Goal: Use online tool/utility: Utilize a website feature to perform a specific function

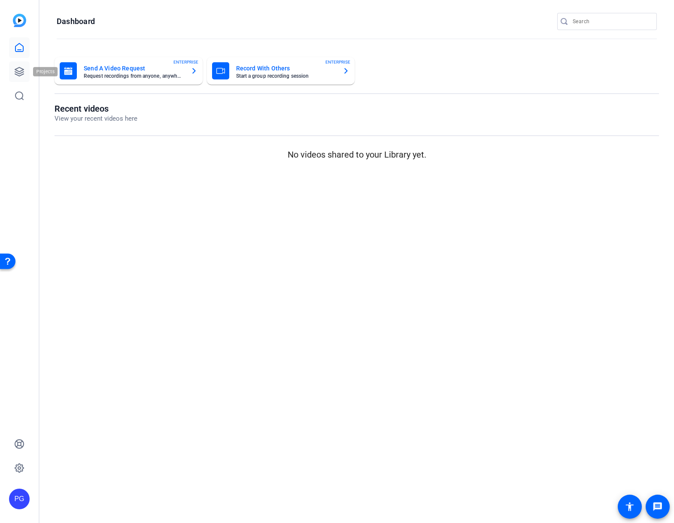
click at [16, 72] on icon at bounding box center [19, 71] width 9 height 9
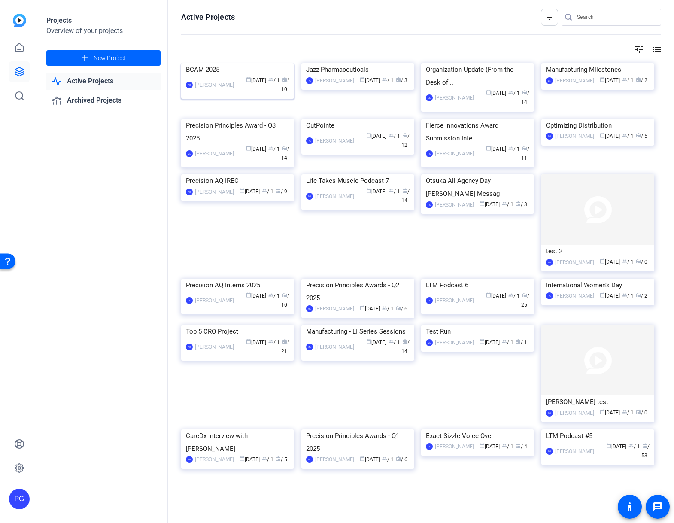
click at [256, 63] on img at bounding box center [237, 63] width 113 height 0
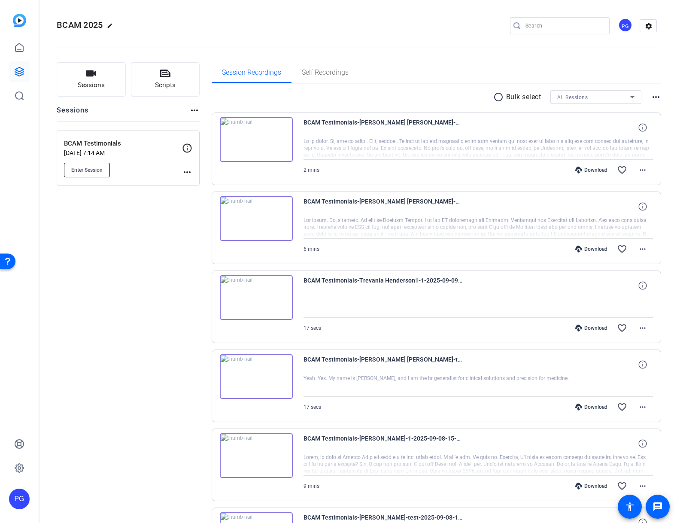
click at [92, 167] on span "Enter Session" at bounding box center [86, 170] width 31 height 7
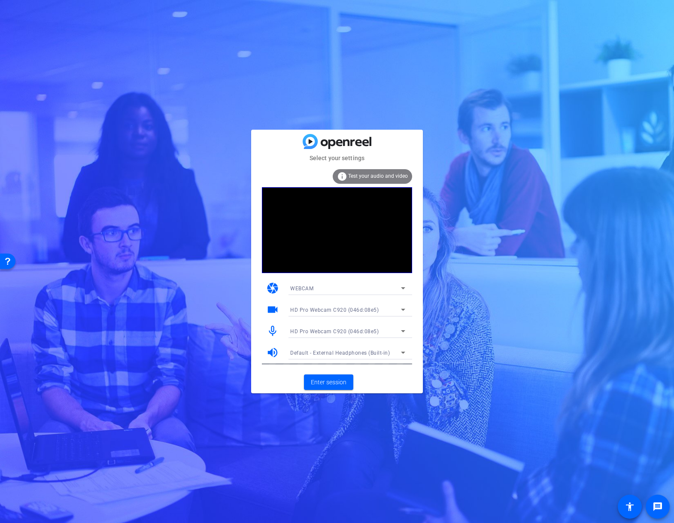
click at [402, 332] on icon at bounding box center [403, 331] width 4 height 2
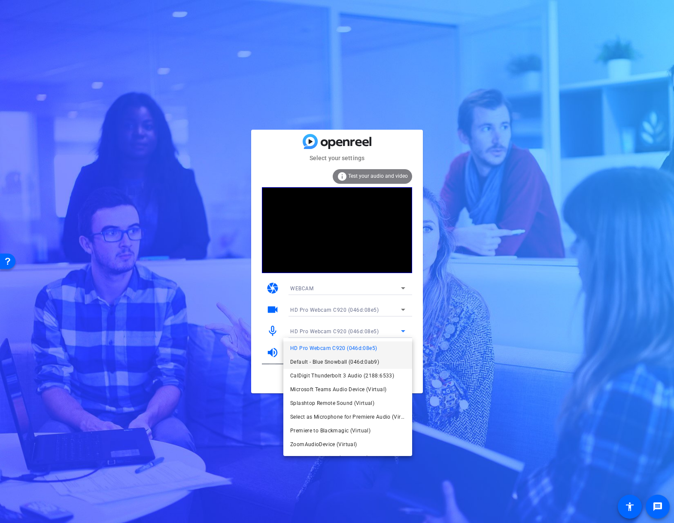
click at [353, 361] on span "Default - Blue Snowball (046d:0ab9)" at bounding box center [334, 362] width 89 height 10
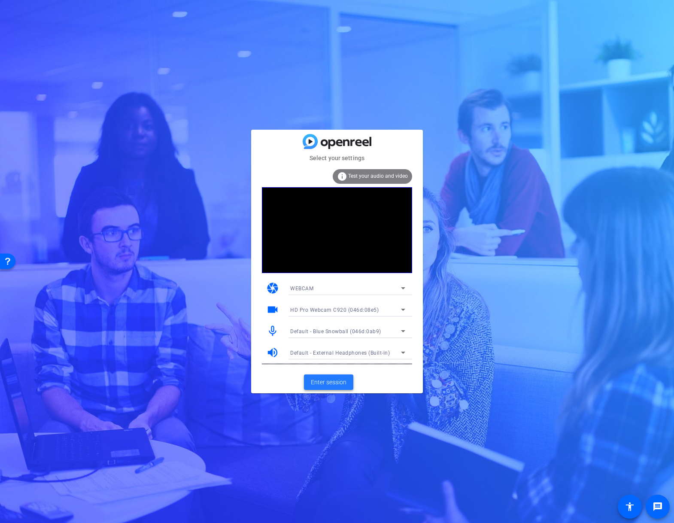
click at [330, 384] on span "Enter session" at bounding box center [329, 382] width 36 height 9
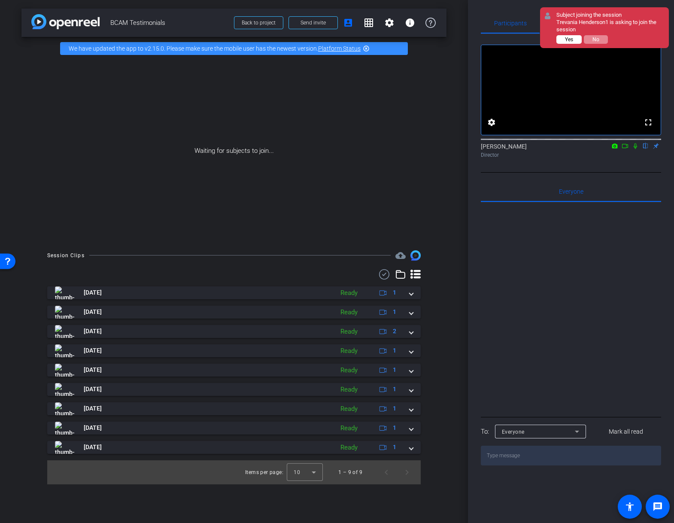
click at [570, 39] on span "Yes" at bounding box center [569, 40] width 8 height 6
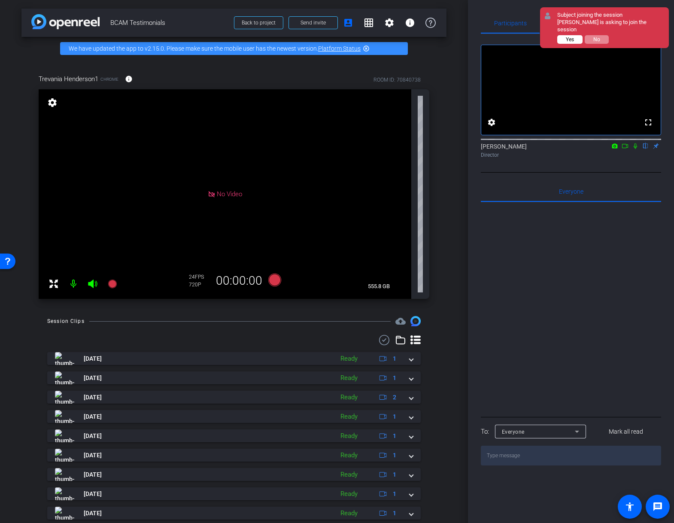
click at [571, 37] on span "Yes" at bounding box center [570, 40] width 8 height 6
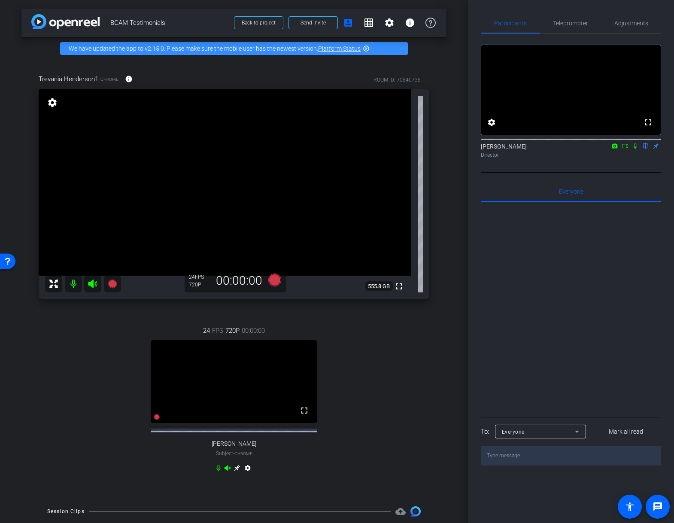
click at [236, 472] on icon at bounding box center [237, 468] width 6 height 6
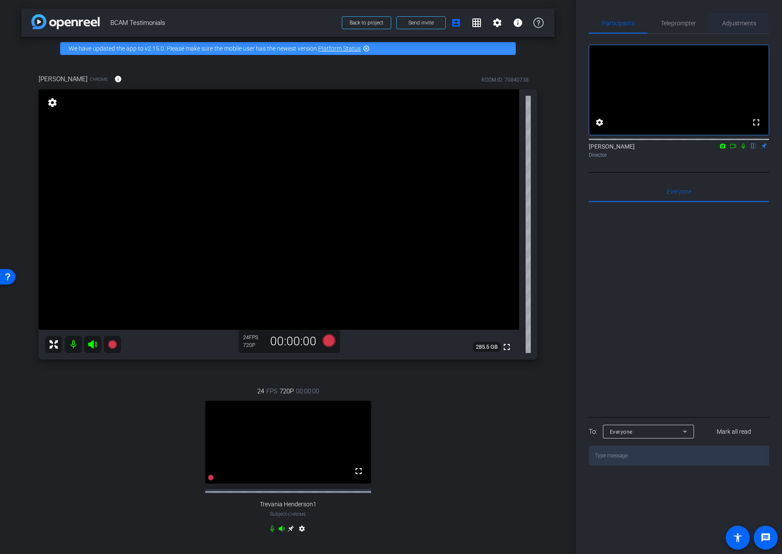
click at [674, 23] on span "Adjustments" at bounding box center [740, 23] width 34 height 6
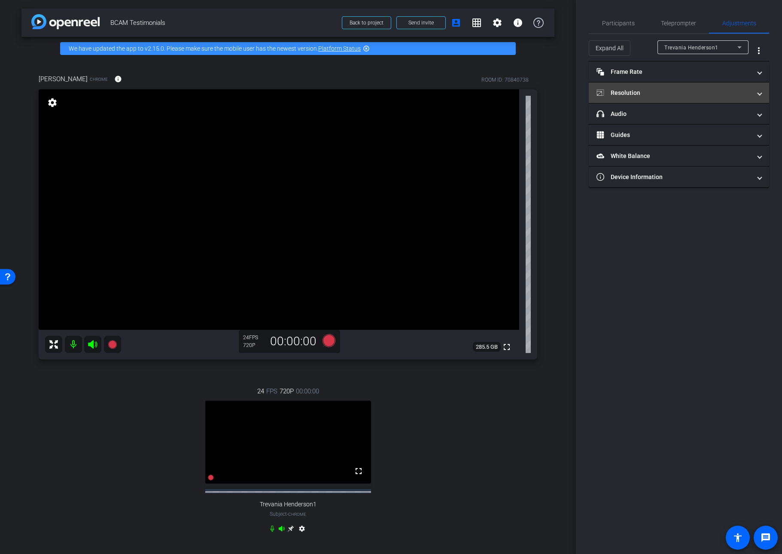
click at [635, 92] on mat-panel-title "Resolution" at bounding box center [674, 92] width 155 height 9
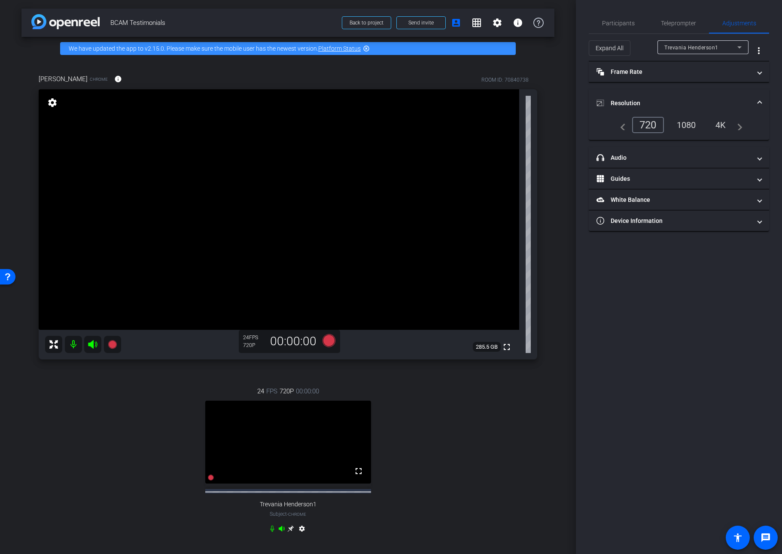
click at [674, 125] on div "1080" at bounding box center [687, 125] width 32 height 15
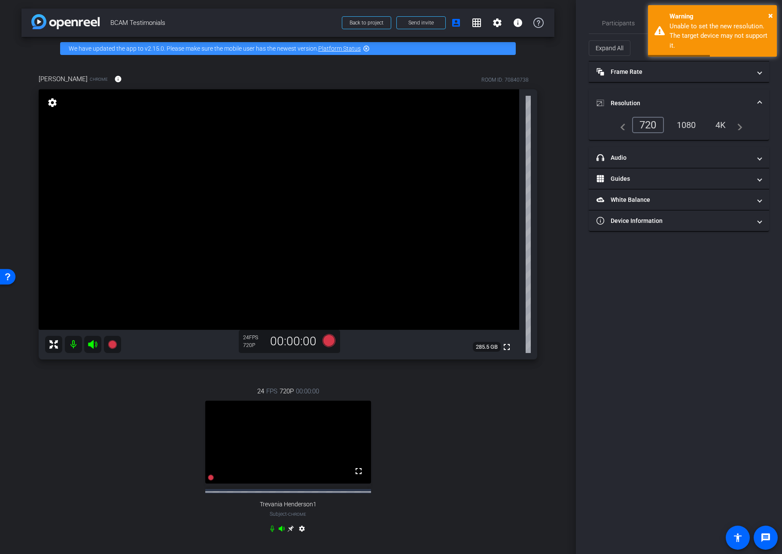
click at [674, 125] on div "1080" at bounding box center [687, 125] width 32 height 15
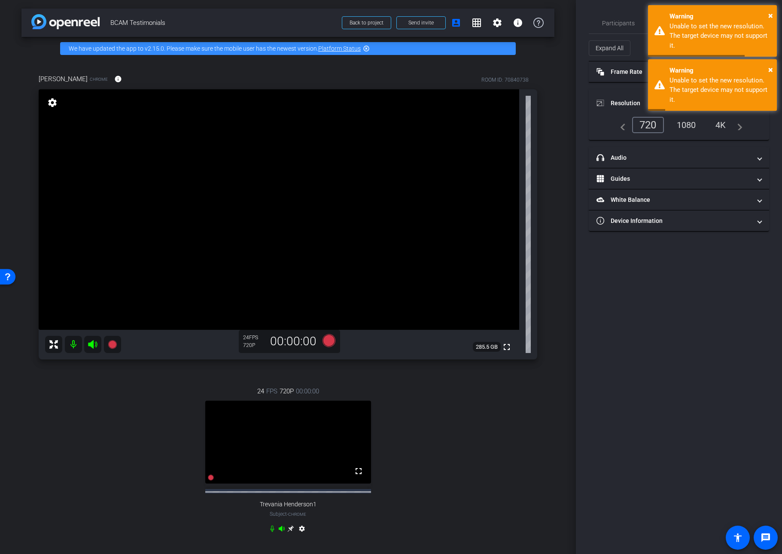
click at [644, 124] on div "720" at bounding box center [648, 125] width 32 height 16
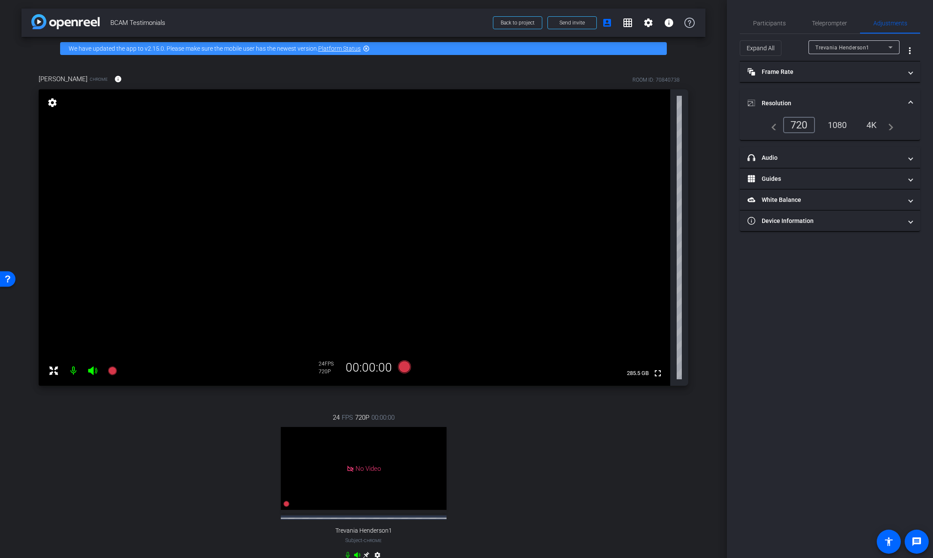
click at [562, 448] on div "24 FPS 720P 00:00:00 No Video Trevania Henderson1 Subject - Chrome settings" at bounding box center [364, 487] width 650 height 177
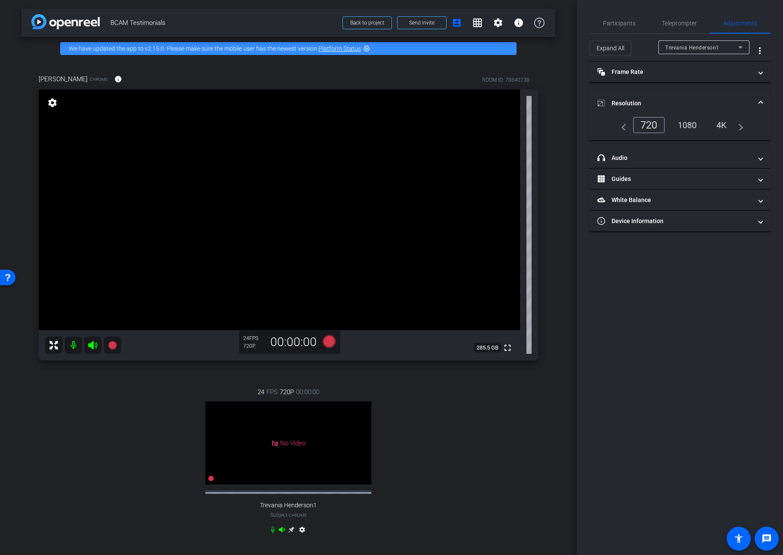
click at [447, 415] on div "24 FPS 720P 00:00:00 No Video Trevania Henderson1 Subject - Chrome settings" at bounding box center [288, 461] width 499 height 177
click at [328, 338] on icon at bounding box center [329, 341] width 13 height 13
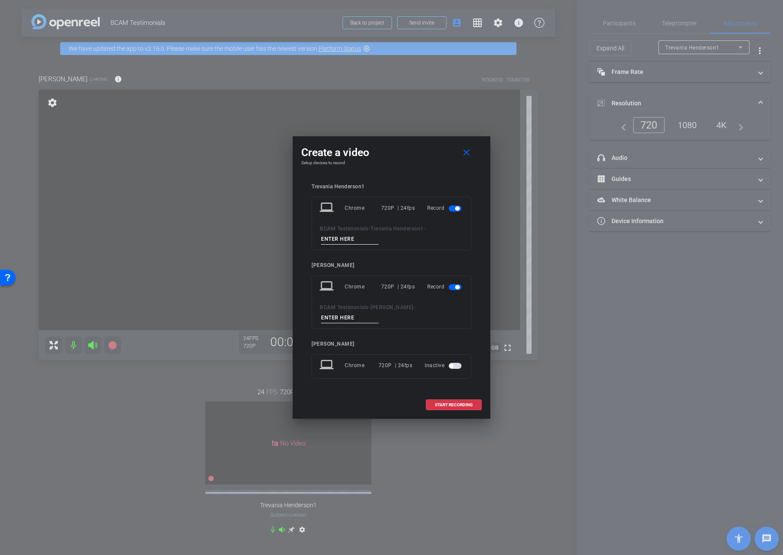
click at [354, 243] on input at bounding box center [350, 239] width 58 height 11
drag, startPoint x: 337, startPoint y: 240, endPoint x: 300, endPoint y: 241, distance: 37.4
click at [300, 241] on div "Create a video close Setup devices to record Trevania Henderson1 laptop Chrome …" at bounding box center [392, 277] width 198 height 282
type input "test"
click at [451, 211] on span "button" at bounding box center [454, 208] width 13 height 6
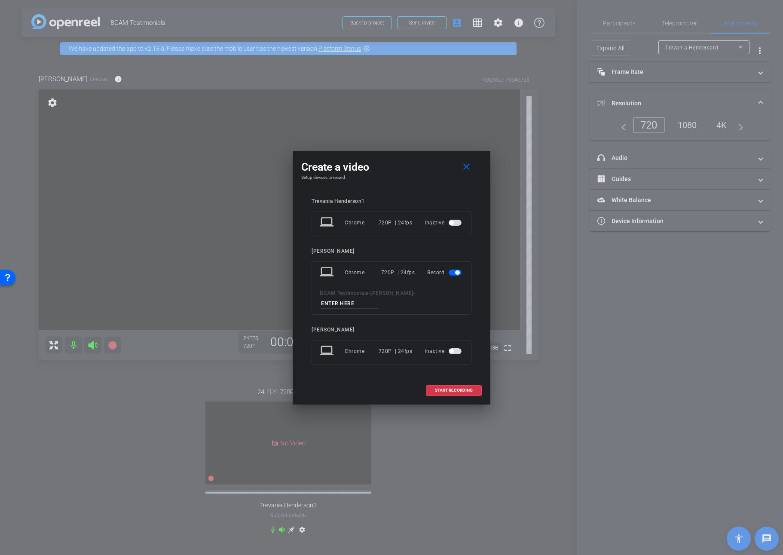
click at [378, 298] on input at bounding box center [350, 303] width 58 height 11
type input "test"
click at [454, 388] on span "START RECORDING" at bounding box center [454, 390] width 38 height 4
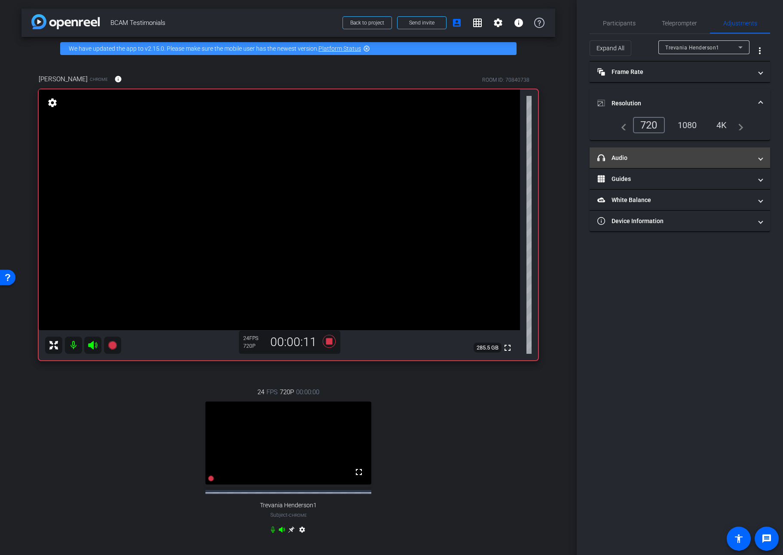
click at [619, 157] on mat-panel-title "headphone icon Audio" at bounding box center [674, 157] width 155 height 9
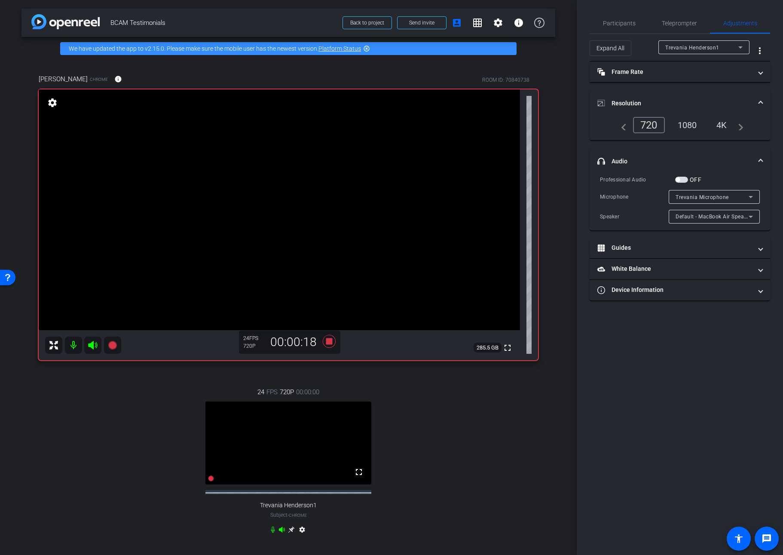
click at [674, 48] on div "Trevania Henderson1" at bounding box center [701, 47] width 73 height 11
click at [674, 78] on span "Cara King" at bounding box center [686, 78] width 43 height 10
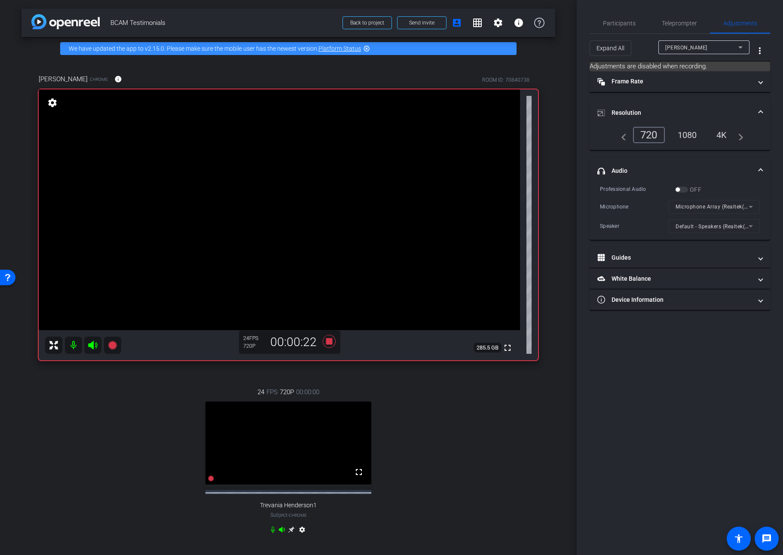
click at [674, 205] on mat-form-field "Microphone Array (Realtek(R) Audio)" at bounding box center [713, 207] width 91 height 14
click at [327, 342] on icon at bounding box center [329, 341] width 13 height 13
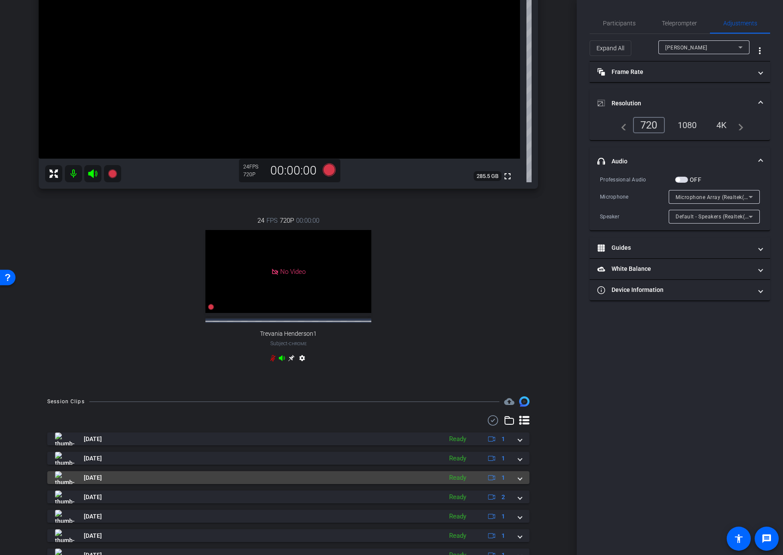
scroll to position [178, 0]
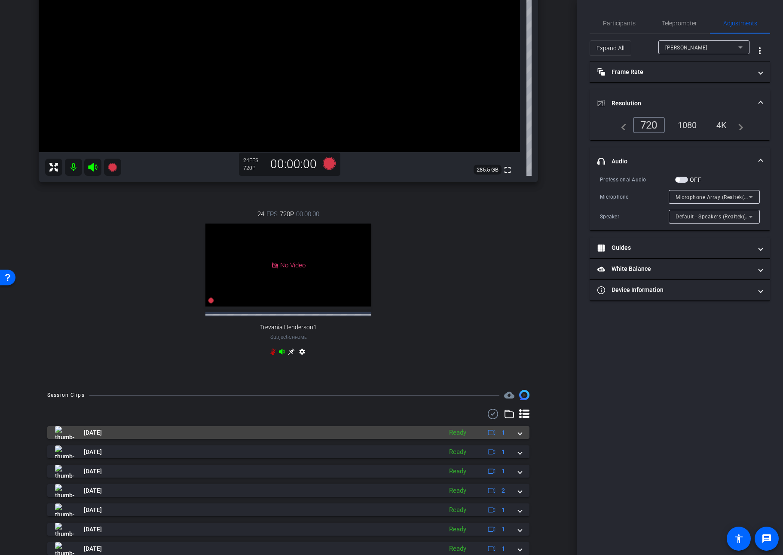
click at [62, 439] on img at bounding box center [64, 432] width 19 height 13
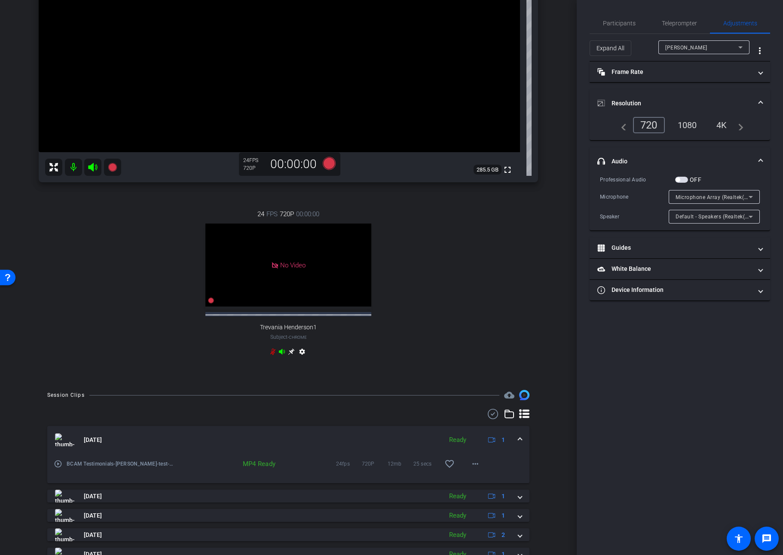
click at [58, 468] on mat-icon "play_circle_outline" at bounding box center [58, 463] width 9 height 9
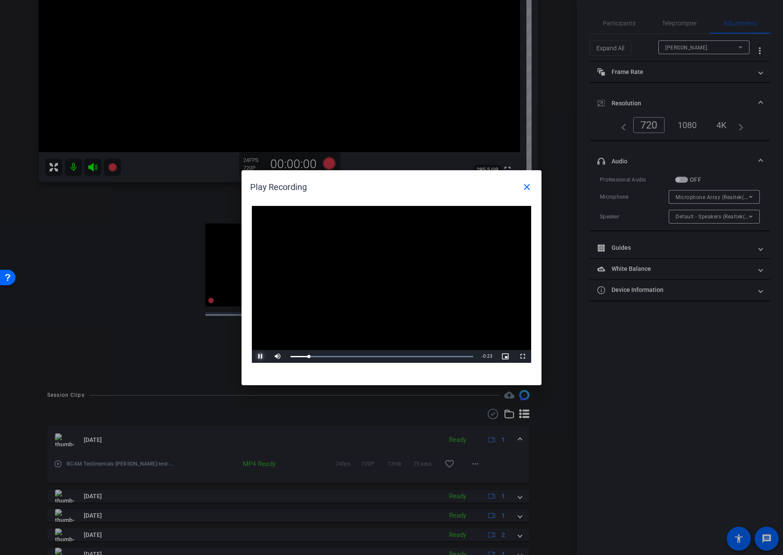
drag, startPoint x: 257, startPoint y: 355, endPoint x: 412, endPoint y: 271, distance: 177.0
click at [258, 356] on span "Video Player" at bounding box center [260, 356] width 17 height 0
click at [527, 186] on mat-icon "close" at bounding box center [526, 187] width 10 height 10
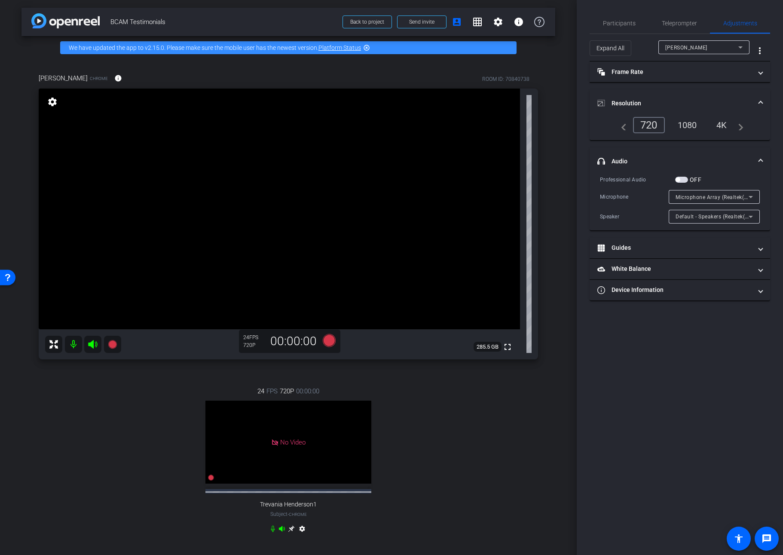
scroll to position [0, 0]
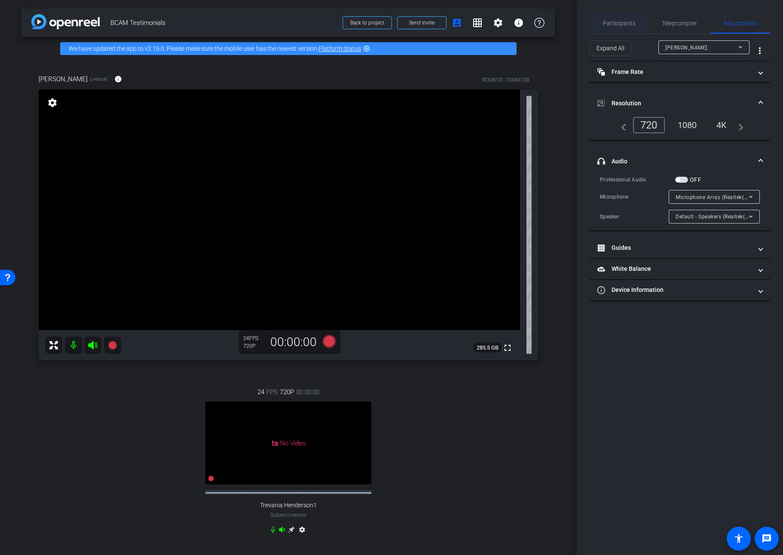
click at [616, 21] on span "Participants" at bounding box center [619, 23] width 33 height 6
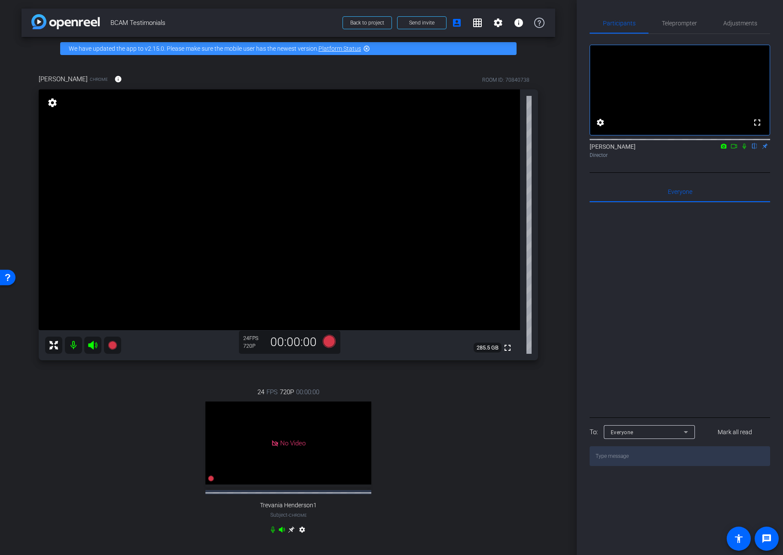
click at [674, 149] on icon at bounding box center [733, 146] width 7 height 6
click at [329, 342] on icon at bounding box center [329, 341] width 13 height 13
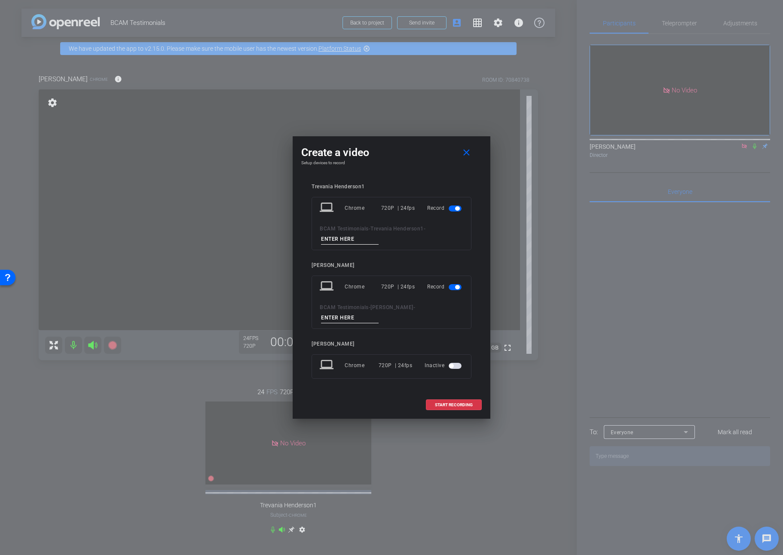
click at [378, 312] on input at bounding box center [350, 317] width 58 height 11
type input "1"
click at [338, 242] on input at bounding box center [350, 239] width 58 height 11
click at [452, 211] on span "button" at bounding box center [454, 208] width 13 height 6
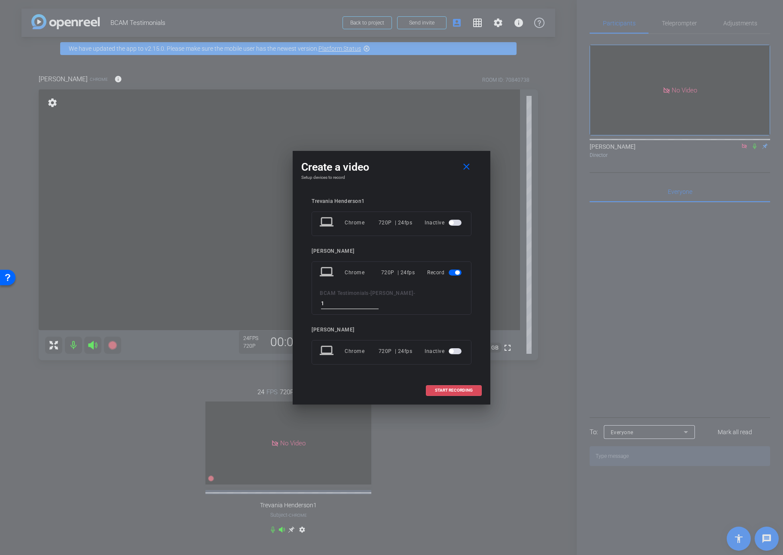
click at [445, 388] on span "START RECORDING" at bounding box center [454, 390] width 38 height 4
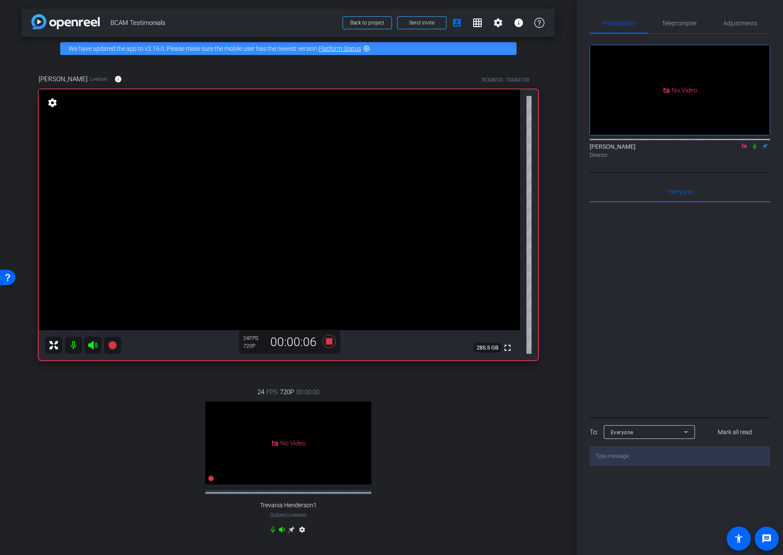
click at [674, 149] on icon at bounding box center [754, 146] width 7 height 6
click at [674, 149] on icon at bounding box center [754, 146] width 5 height 6
click at [328, 340] on icon at bounding box center [329, 341] width 13 height 13
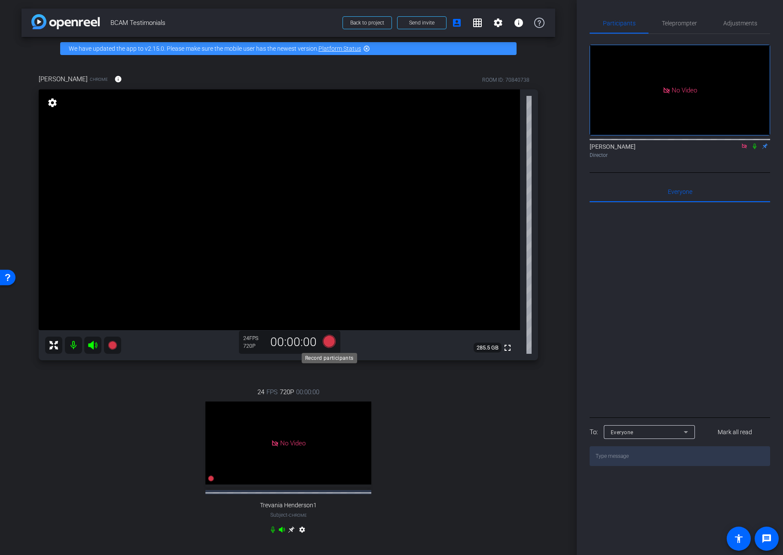
click at [329, 341] on icon at bounding box center [329, 341] width 13 height 13
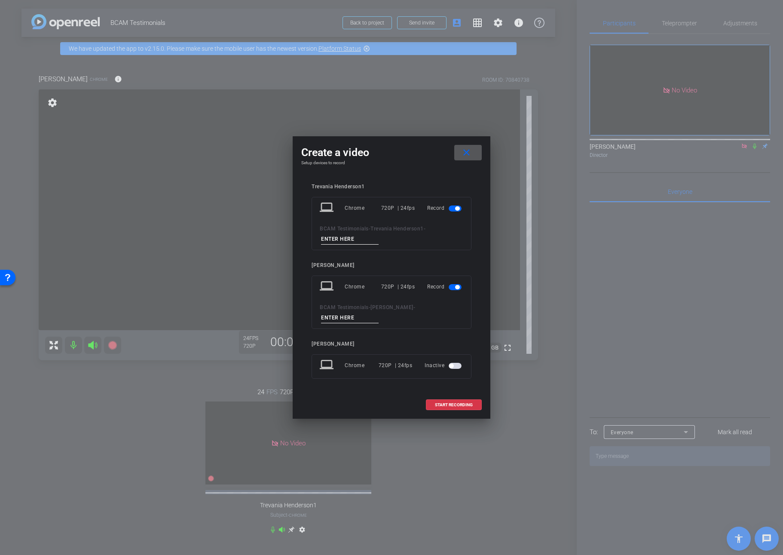
click at [378, 312] on input at bounding box center [350, 317] width 58 height 11
type input "2"
click at [451, 211] on span "button" at bounding box center [454, 208] width 13 height 6
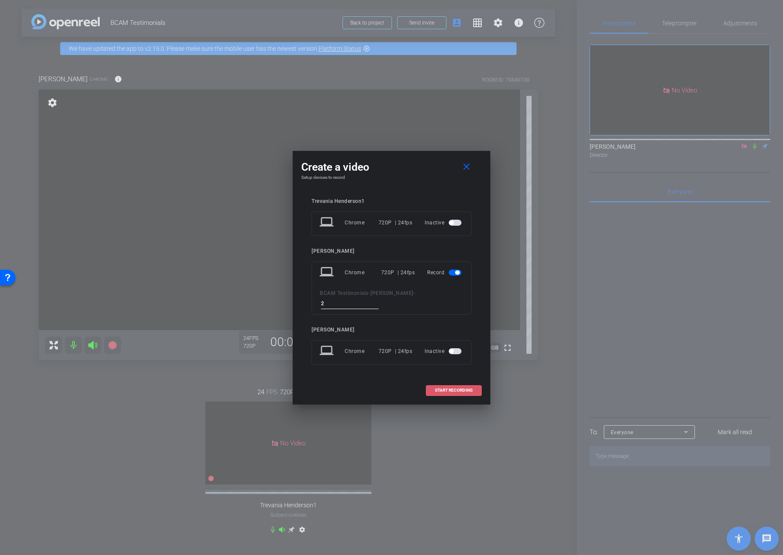
click at [465, 388] on span "START RECORDING" at bounding box center [454, 390] width 38 height 4
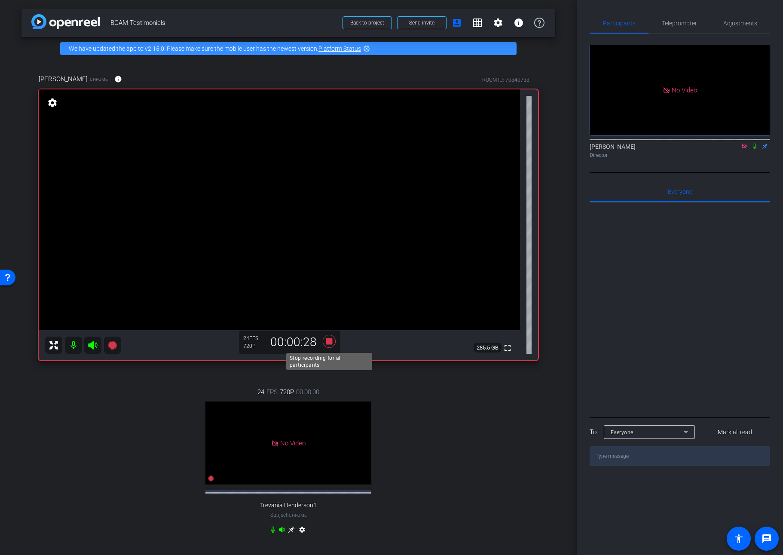
click at [326, 339] on icon at bounding box center [329, 341] width 13 height 13
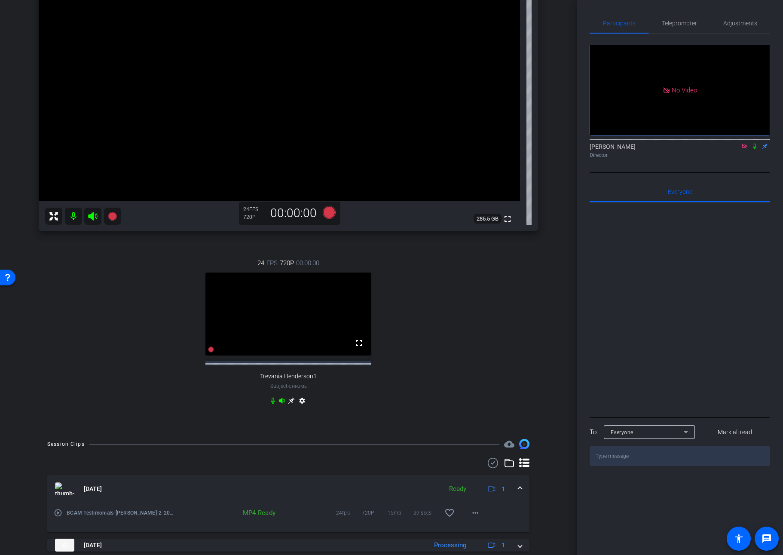
scroll to position [128, 0]
click at [674, 149] on icon at bounding box center [744, 146] width 7 height 6
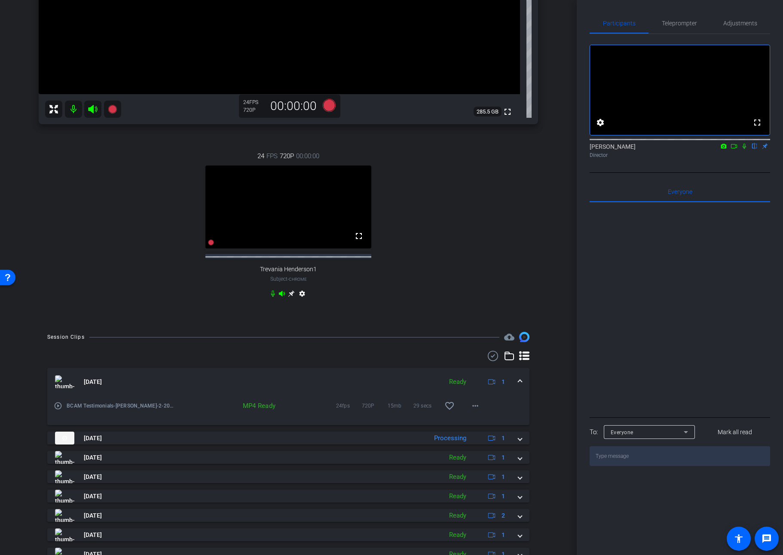
scroll to position [237, 0]
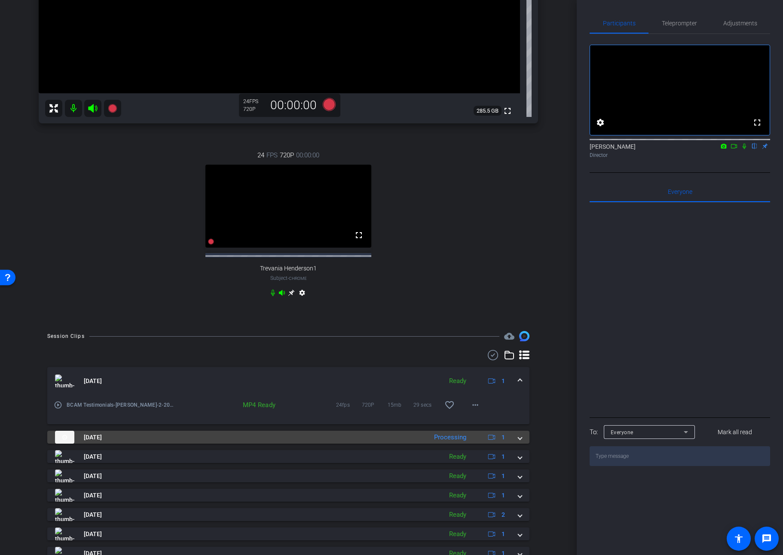
click at [223, 442] on mat-panel-title "Sep 9, 2025" at bounding box center [239, 436] width 368 height 13
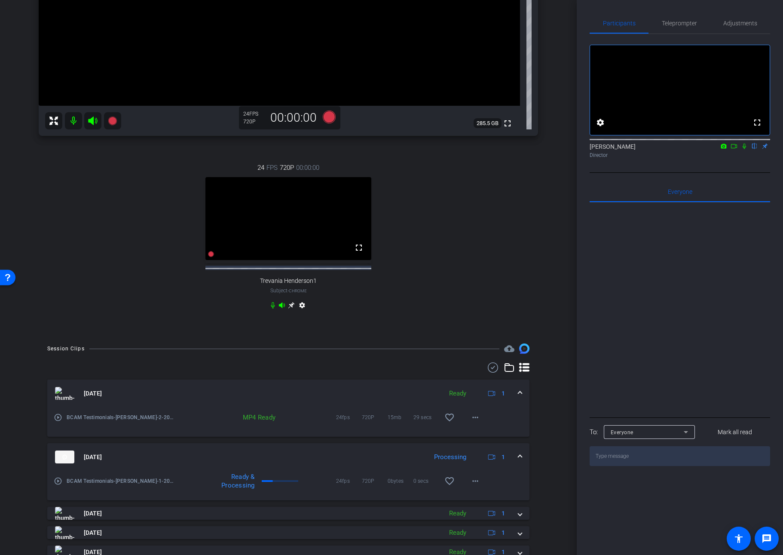
scroll to position [223, 0]
click at [674, 11] on div "Participants Teleprompter Adjustments fullscreen settings Paul Gattuso flip Dir…" at bounding box center [679, 277] width 206 height 555
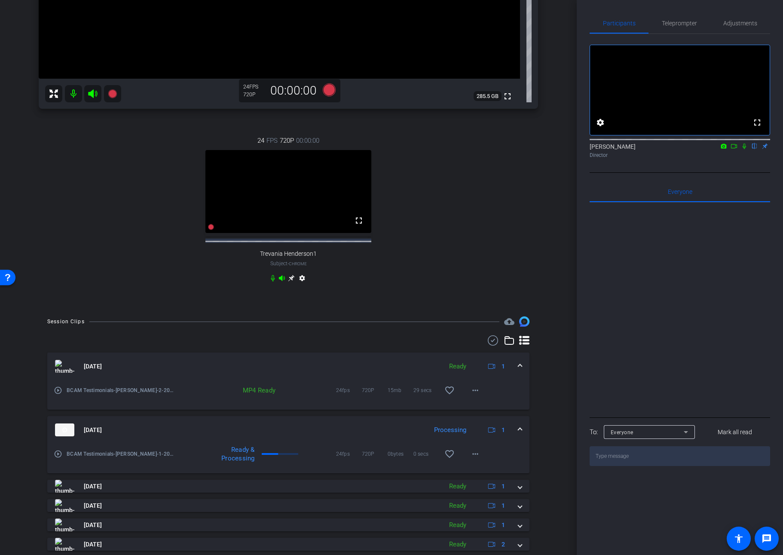
scroll to position [252, 0]
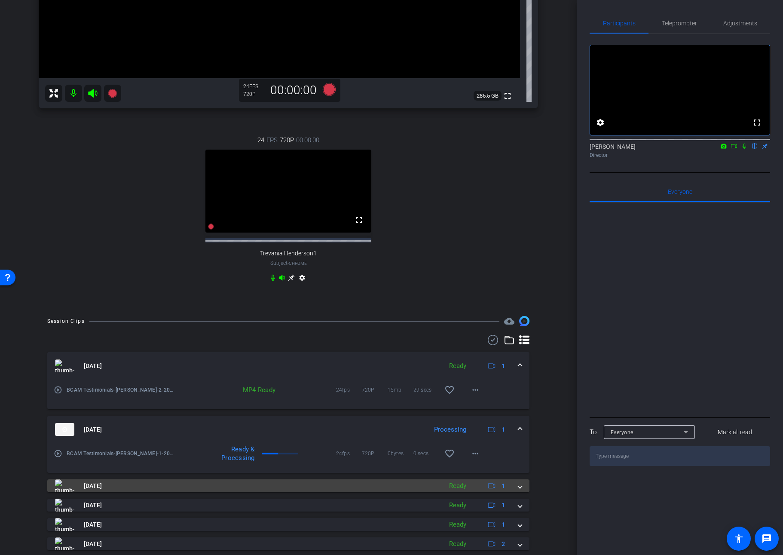
drag, startPoint x: 127, startPoint y: 448, endPoint x: 104, endPoint y: 456, distance: 24.6
click at [127, 443] on mat-expansion-panel-header "Sep 9, 2025 Processing 1" at bounding box center [288, 428] width 482 height 27
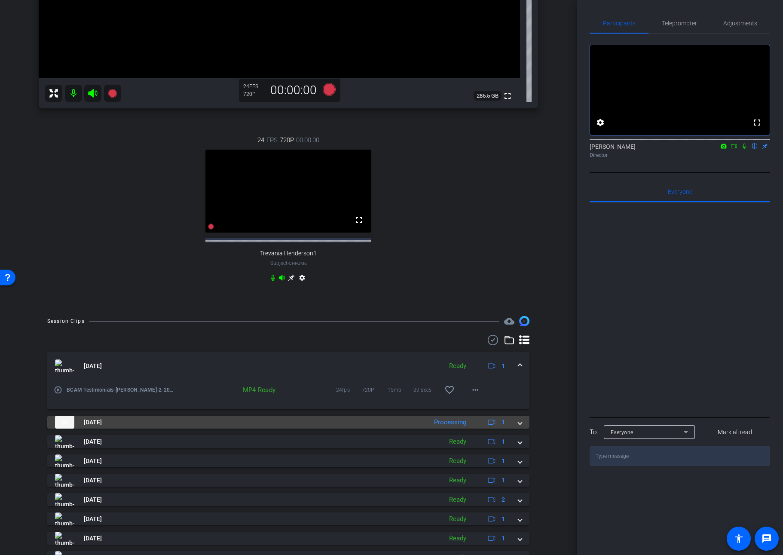
click at [156, 428] on mat-panel-title "Sep 9, 2025" at bounding box center [239, 421] width 368 height 13
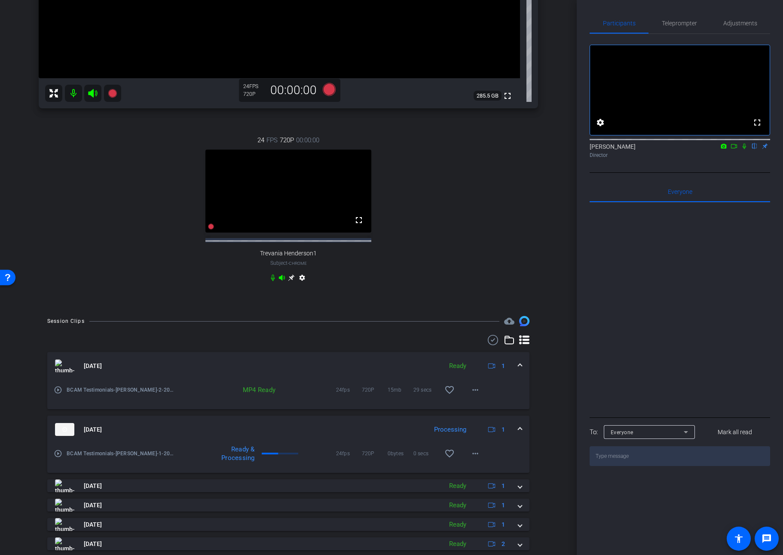
click at [56, 457] on mat-icon "play_circle_outline" at bounding box center [58, 453] width 9 height 9
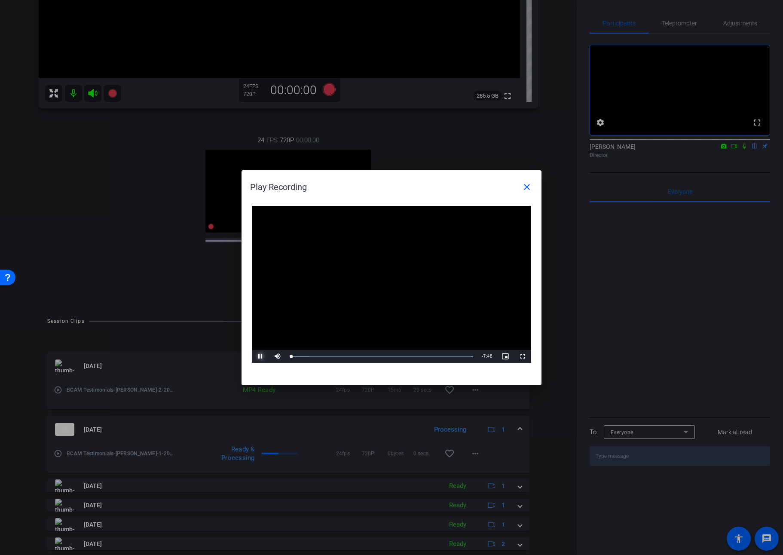
click at [260, 356] on span "Video Player" at bounding box center [260, 356] width 17 height 0
click at [527, 185] on mat-icon "close" at bounding box center [526, 187] width 10 height 10
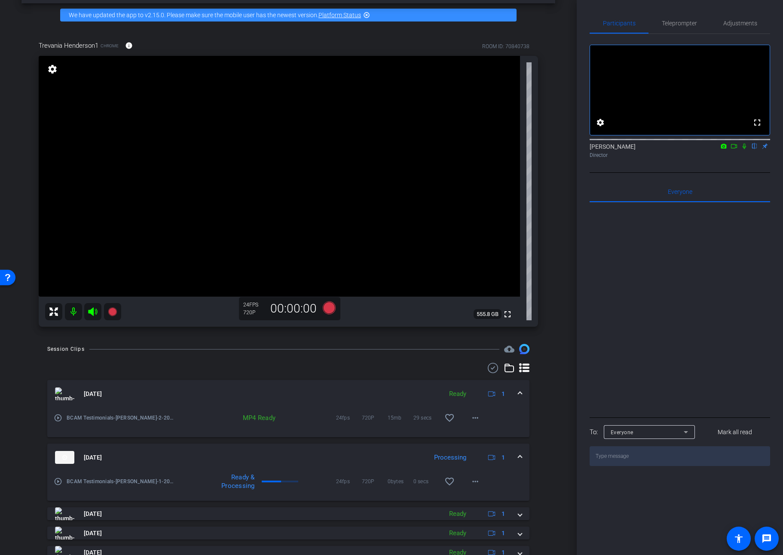
scroll to position [30, 0]
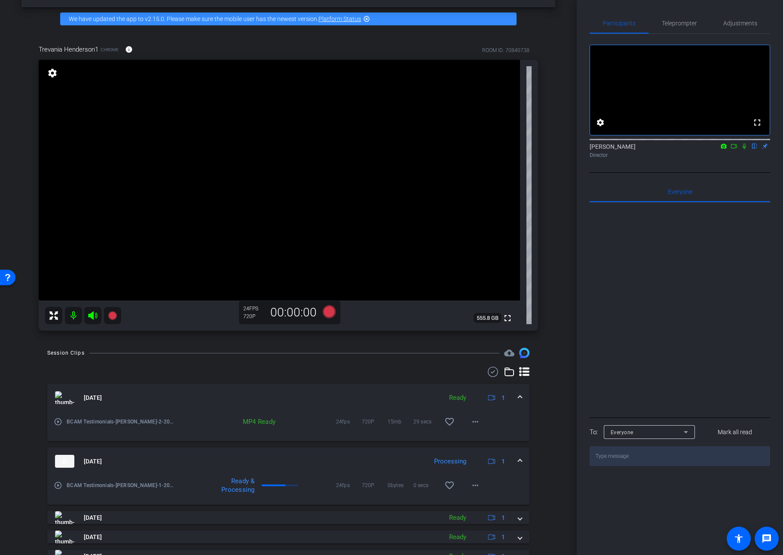
click at [548, 61] on div "Trevania Henderson1 Chrome info ROOM ID: 70840738 fullscreen settings 555.8 GB …" at bounding box center [288, 184] width 534 height 308
click at [550, 54] on div "Trevania Henderson1 Chrome info ROOM ID: 70840738 fullscreen settings 555.8 GB …" at bounding box center [288, 184] width 534 height 308
